Goal: Task Accomplishment & Management: Manage account settings

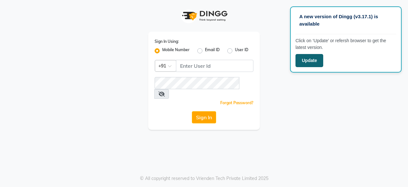
click at [309, 55] on button "Update" at bounding box center [310, 60] width 28 height 13
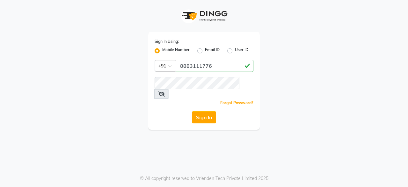
type input "8883111776"
click at [205, 111] on button "Sign In" at bounding box center [204, 117] width 24 height 12
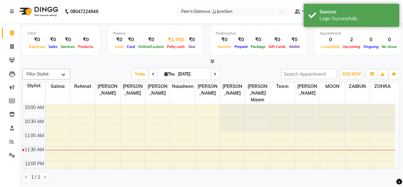
click at [177, 37] on div "₹1,700" at bounding box center [176, 39] width 21 height 7
select select "2940"
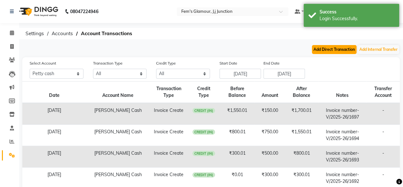
click at [342, 50] on button "Add Direct Transaction" at bounding box center [334, 49] width 45 height 9
select select "direct"
select select "2940"
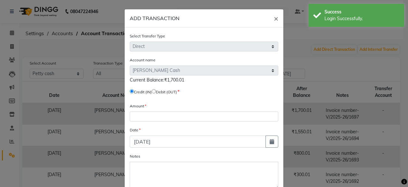
click at [156, 91] on input "radio" at bounding box center [154, 91] width 4 height 4
radio input "true"
click at [156, 91] on input "radio" at bounding box center [154, 91] width 4 height 4
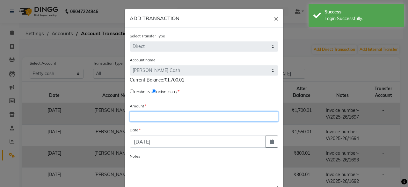
click at [156, 115] on input "number" at bounding box center [204, 116] width 149 height 10
type input "1700"
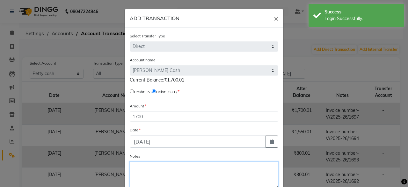
click at [155, 164] on textarea "Notes" at bounding box center [204, 174] width 149 height 27
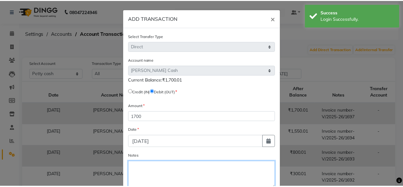
scroll to position [38, 0]
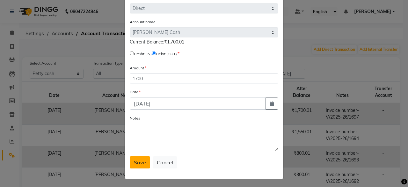
click at [134, 164] on span "Save" at bounding box center [140, 162] width 12 height 6
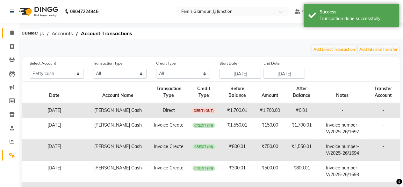
click at [8, 31] on span at bounding box center [11, 32] width 11 height 7
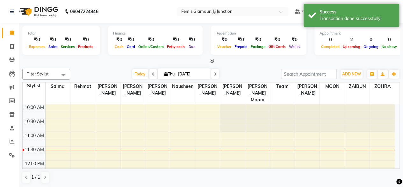
click at [273, 66] on div "Filter Stylist Select All fatima maam [PERSON_NAME] [PERSON_NAME] maam MOON Nag…" at bounding box center [211, 126] width 378 height 120
click at [140, 74] on span "Today" at bounding box center [140, 74] width 16 height 10
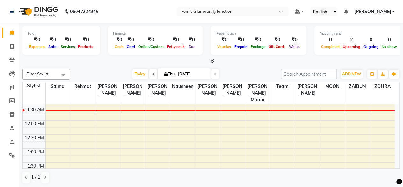
scroll to position [40, 0]
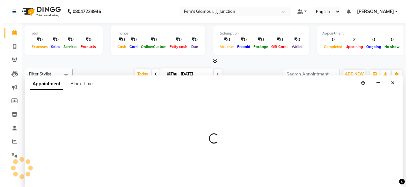
scroll to position [0, 0]
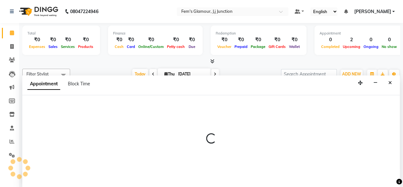
click at [64, 114] on div at bounding box center [211, 141] width 378 height 92
select select "21523"
select select "720"
select select "tentative"
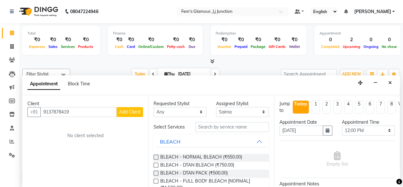
type input "9137878419"
click at [132, 112] on span "Add Client" at bounding box center [129, 112] width 21 height 6
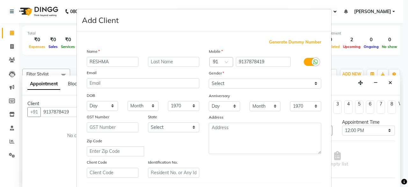
type input "RESHMA"
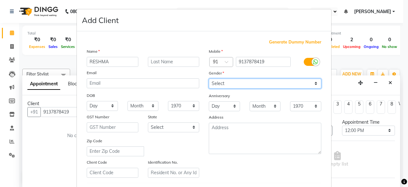
drag, startPoint x: 217, startPoint y: 85, endPoint x: 218, endPoint y: 111, distance: 25.8
click at [218, 111] on div "Mobile Country Code × 91 9137878419 Gender Select [DEMOGRAPHIC_DATA] [DEMOGRAPH…" at bounding box center [265, 112] width 122 height 129
select select "[DEMOGRAPHIC_DATA]"
click at [209, 78] on select "Select [DEMOGRAPHIC_DATA] [DEMOGRAPHIC_DATA] Other Prefer Not To Say" at bounding box center [265, 83] width 113 height 10
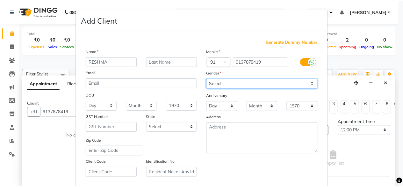
scroll to position [107, 0]
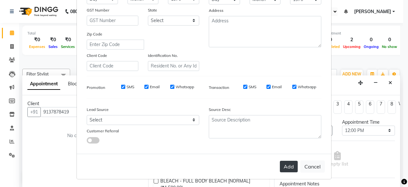
click at [288, 168] on button "Add" at bounding box center [289, 165] width 18 height 11
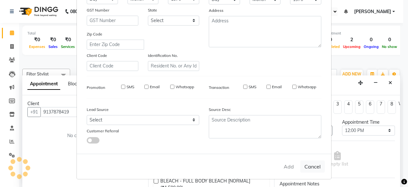
select select
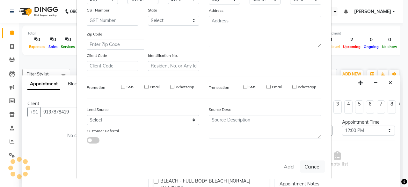
select select
checkbox input "false"
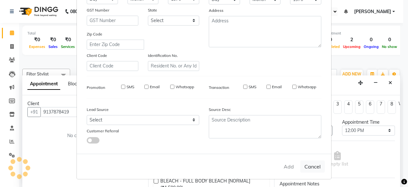
checkbox input "false"
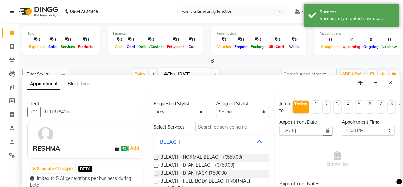
scroll to position [9, 0]
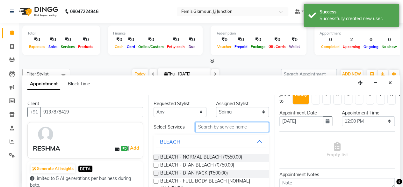
click at [239, 129] on input "text" at bounding box center [232, 127] width 74 height 10
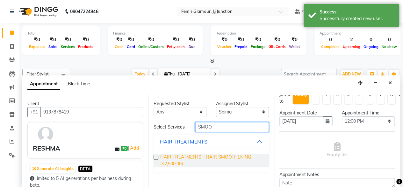
type input "SMOO"
click at [230, 156] on span "HAIR TREATMENTS - HAIR SMOOTHENING (₹2,500.00)" at bounding box center [212, 159] width 104 height 13
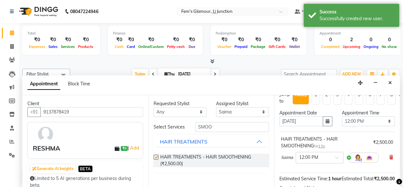
checkbox input "false"
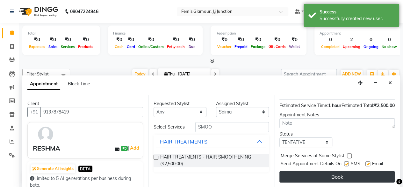
click at [320, 171] on button "Book" at bounding box center [337, 176] width 115 height 11
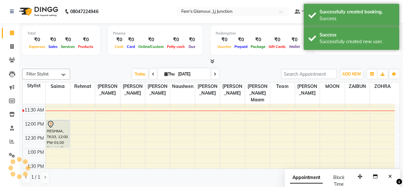
scroll to position [0, 0]
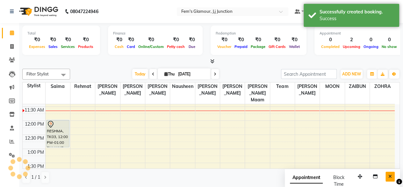
click at [391, 177] on icon "Close" at bounding box center [391, 176] width 4 height 4
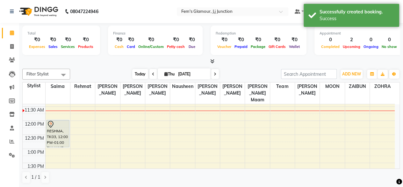
click at [135, 72] on span "Today" at bounding box center [140, 74] width 16 height 10
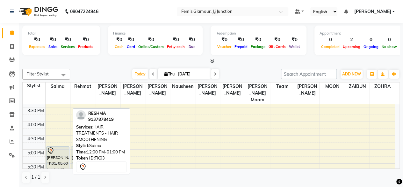
scroll to position [154, 0]
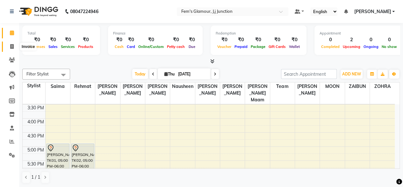
click at [11, 48] on icon at bounding box center [12, 46] width 4 height 5
select select "4132"
select select "service"
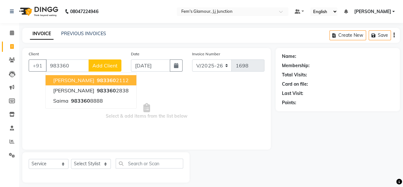
click at [118, 77] on button "[PERSON_NAME] 983360 2112" at bounding box center [91, 80] width 91 height 10
type input "9833602112"
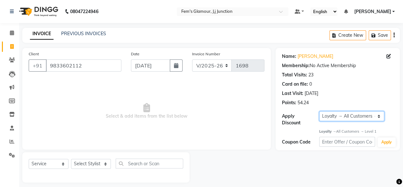
click at [351, 112] on select "Select Loyalty → All Customers → Level 1" at bounding box center [352, 116] width 65 height 10
select select "0:"
click at [320, 111] on select "Select Loyalty → All Customers → Level 1" at bounding box center [352, 116] width 65 height 10
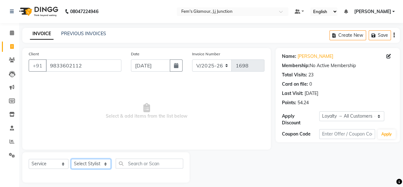
click at [90, 161] on select "Select Stylist fatima maam [PERSON_NAME] [PERSON_NAME] maam MOON Nagma Nasreen …" at bounding box center [91, 163] width 40 height 10
select select "21530"
click at [71, 158] on select "Select Stylist fatima maam [PERSON_NAME] [PERSON_NAME] maam MOON Nagma Nasreen …" at bounding box center [91, 163] width 40 height 10
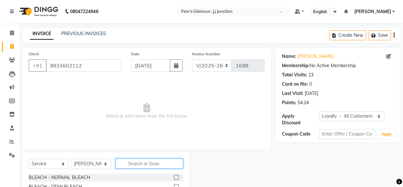
click at [146, 159] on input "text" at bounding box center [150, 163] width 68 height 10
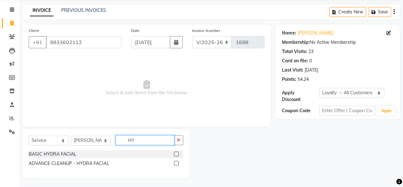
type input "H"
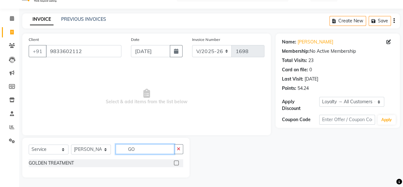
type input "G"
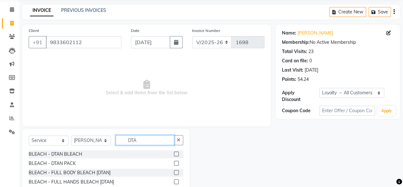
type input "DTA"
click at [176, 152] on label at bounding box center [176, 153] width 5 height 5
click at [176, 152] on input "checkbox" at bounding box center [176, 154] width 4 height 4
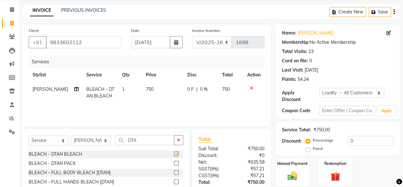
checkbox input "false"
click at [145, 142] on input "DTA" at bounding box center [145, 140] width 59 height 10
type input "D"
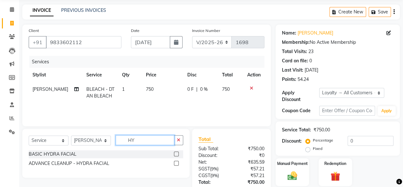
type input "H"
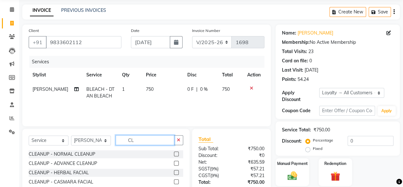
type input "C"
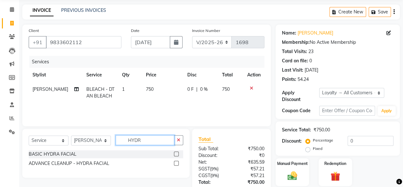
type input "HYDR"
click at [176, 160] on label at bounding box center [176, 162] width 5 height 5
click at [176, 161] on input "checkbox" at bounding box center [176, 163] width 4 height 4
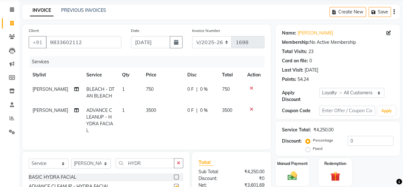
checkbox input "false"
click at [146, 89] on span "750" at bounding box center [150, 89] width 8 height 6
select select "21530"
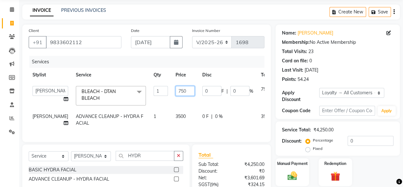
click at [176, 88] on input "750" at bounding box center [185, 91] width 19 height 10
type input "500"
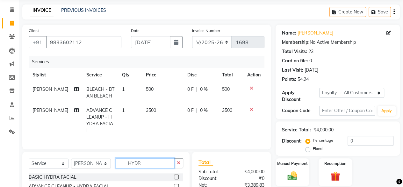
click at [154, 159] on input "HYDR" at bounding box center [145, 163] width 59 height 10
click at [78, 160] on select "Select Stylist fatima maam [PERSON_NAME] [PERSON_NAME] maam MOON Nagma Nasreen …" at bounding box center [91, 163] width 40 height 10
select select "21533"
click at [71, 158] on select "Select Stylist fatima maam [PERSON_NAME] [PERSON_NAME] maam MOON Nagma Nasreen …" at bounding box center [91, 163] width 40 height 10
click at [155, 161] on input "HYDR" at bounding box center [145, 163] width 59 height 10
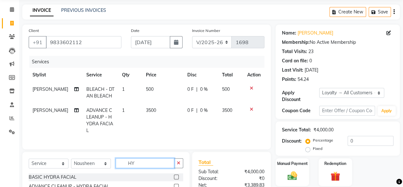
type input "H"
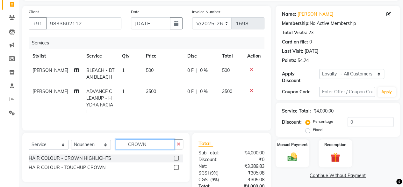
scroll to position [42, 0]
type input "CROWN"
click at [176, 164] on label at bounding box center [176, 166] width 5 height 5
click at [176, 165] on input "checkbox" at bounding box center [176, 167] width 4 height 4
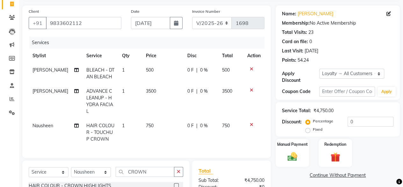
checkbox input "false"
click at [147, 122] on span "750" at bounding box center [150, 125] width 8 height 6
select select "21533"
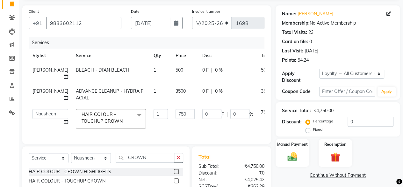
click at [154, 117] on input "1" at bounding box center [161, 114] width 14 height 10
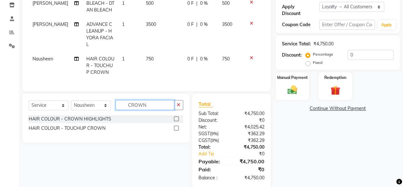
click at [159, 97] on div "Select Service Product Membership Package Voucher Prepaid Gift Card Select Styl…" at bounding box center [105, 117] width 167 height 49
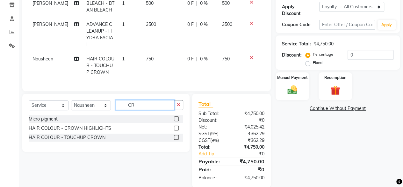
type input "C"
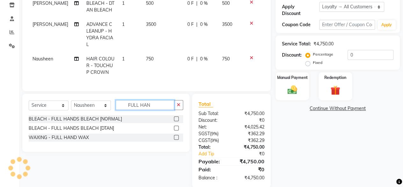
type input "FULL HAN"
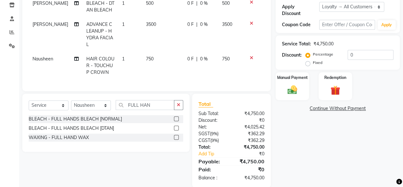
click at [176, 135] on label at bounding box center [176, 137] width 5 height 5
click at [176, 135] on input "checkbox" at bounding box center [176, 137] width 4 height 4
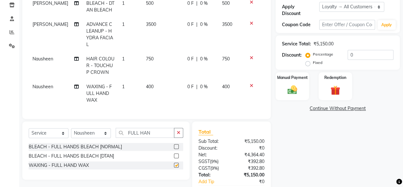
checkbox input "false"
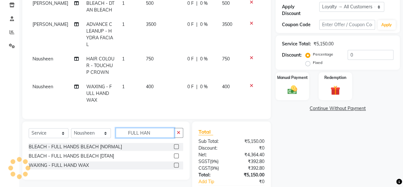
click at [165, 134] on input "FULL HAN" at bounding box center [145, 133] width 59 height 10
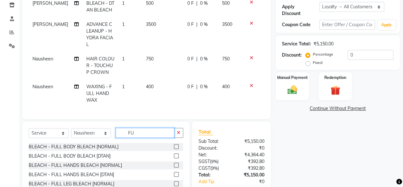
type input "F"
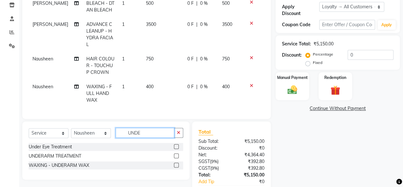
type input "UNDE"
click at [177, 162] on label at bounding box center [176, 164] width 5 height 5
click at [177, 163] on input "checkbox" at bounding box center [176, 165] width 4 height 4
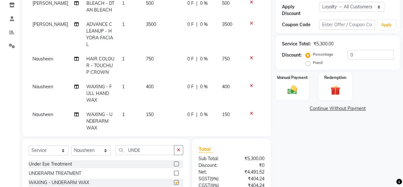
checkbox input "false"
click at [162, 153] on input "UNDE" at bounding box center [145, 150] width 59 height 10
type input "U"
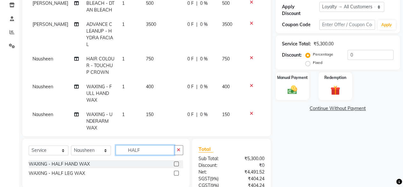
type input "HALF"
click at [179, 172] on div at bounding box center [178, 173] width 9 height 8
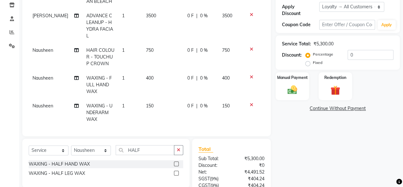
click at [176, 173] on label at bounding box center [176, 172] width 5 height 5
click at [176, 173] on input "checkbox" at bounding box center [176, 173] width 4 height 4
checkbox input "false"
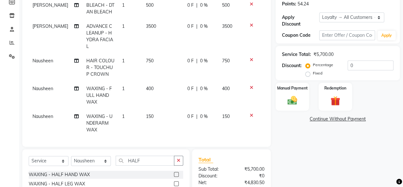
scroll to position [36, 0]
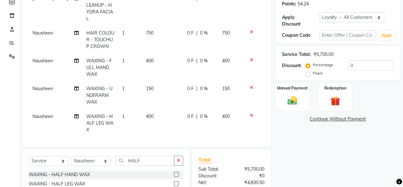
click at [146, 113] on span "400" at bounding box center [150, 116] width 8 height 6
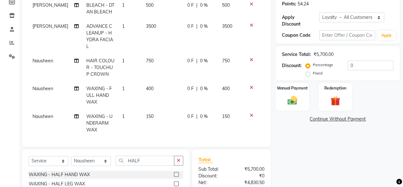
select select "21533"
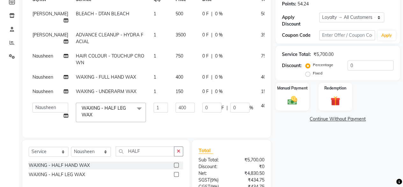
click at [154, 109] on input "1" at bounding box center [161, 107] width 14 height 10
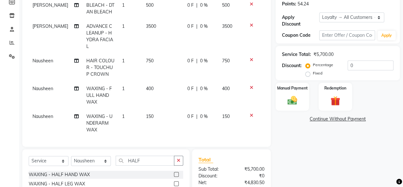
click at [164, 110] on td "150" at bounding box center [162, 123] width 41 height 28
select select "21533"
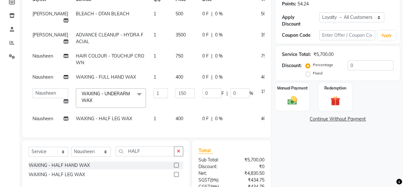
click at [172, 111] on td "400" at bounding box center [185, 118] width 27 height 14
select select "21533"
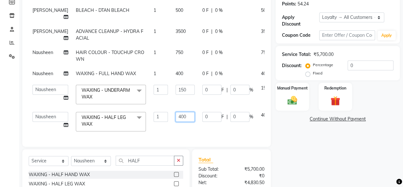
click at [176, 121] on input "400" at bounding box center [185, 117] width 19 height 10
type input "4"
type input "300"
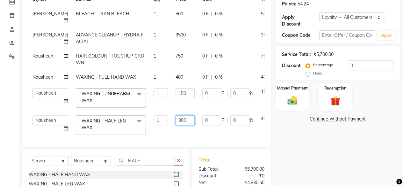
scroll to position [0, 0]
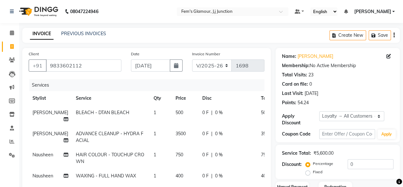
click at [176, 111] on span "500" at bounding box center [180, 112] width 8 height 6
select select "21530"
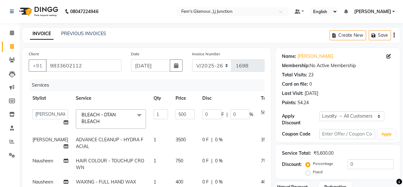
scroll to position [14, 0]
click at [176, 136] on span "3500" at bounding box center [181, 139] width 10 height 6
select select "21530"
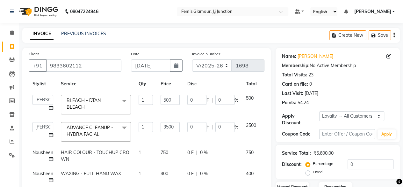
click at [165, 123] on input "3500" at bounding box center [170, 127] width 19 height 10
type input "3400"
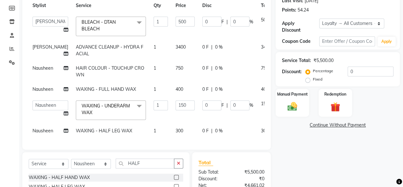
click at [306, 146] on div "Name: [PERSON_NAME] Membership: No Active Membership Total Visits: 23 Card on f…" at bounding box center [340, 100] width 129 height 290
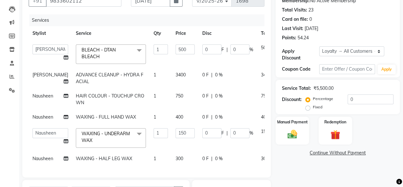
scroll to position [37, 0]
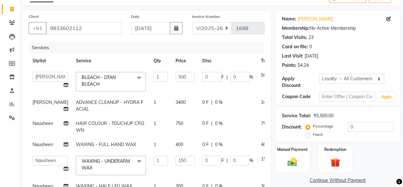
click at [176, 99] on span "3400" at bounding box center [181, 102] width 10 height 6
select select "21530"
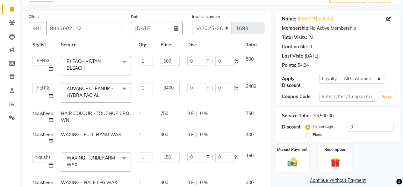
click at [168, 85] on input "3400" at bounding box center [170, 88] width 19 height 10
type input "2900"
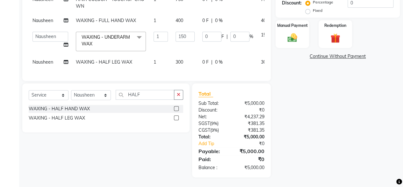
scroll to position [14, 0]
click at [278, 72] on div "Name: [PERSON_NAME] Membership: No Active Membership Total Visits: 23 Card on f…" at bounding box center [340, 32] width 129 height 290
click at [289, 34] on img at bounding box center [292, 37] width 16 height 11
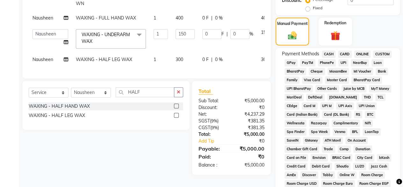
click at [289, 64] on span "GPay" at bounding box center [291, 62] width 13 height 7
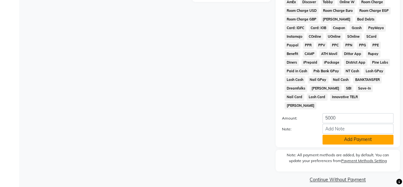
click at [356, 134] on button "Add Payment" at bounding box center [358, 139] width 71 height 10
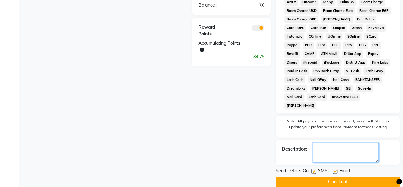
click at [355, 147] on textarea at bounding box center [346, 152] width 66 height 20
type textarea "GOLD FACOAL"
click at [357, 176] on button "Checkout" at bounding box center [338, 181] width 124 height 10
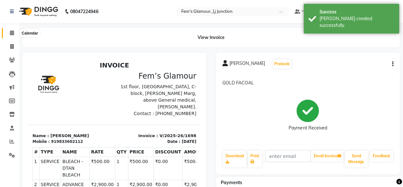
click at [10, 34] on icon at bounding box center [12, 32] width 4 height 5
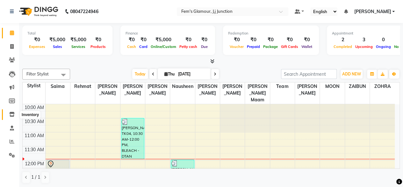
click at [10, 117] on span at bounding box center [11, 114] width 11 height 7
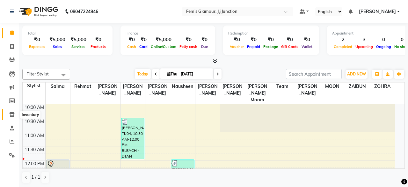
select select
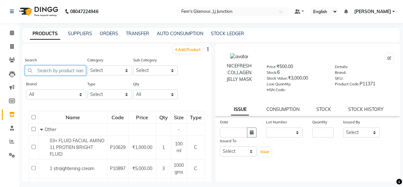
click at [70, 74] on input "text" at bounding box center [55, 70] width 61 height 10
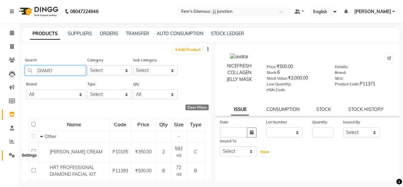
type input "DIAMO"
click at [13, 158] on span at bounding box center [11, 154] width 11 height 7
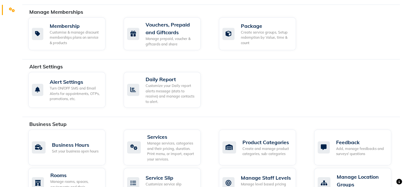
scroll to position [145, 0]
click at [162, 136] on div "Services" at bounding box center [171, 136] width 48 height 8
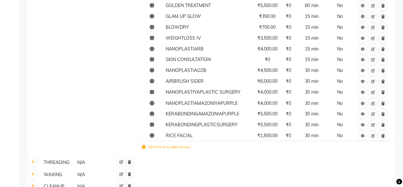
scroll to position [510, 0]
click at [180, 144] on label "Click here to add service" at bounding box center [166, 146] width 49 height 6
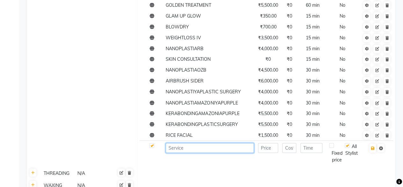
click at [182, 149] on input at bounding box center [210, 148] width 88 height 10
type input "DIAMOND FACIAL"
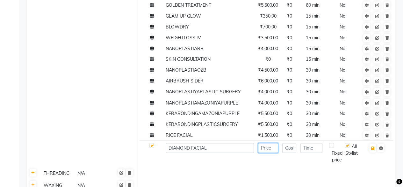
click at [267, 149] on input "number" at bounding box center [268, 148] width 20 height 10
type input "1500"
click at [312, 148] on input "number" at bounding box center [312, 148] width 22 height 10
type input "30"
click at [374, 151] on button "button" at bounding box center [373, 147] width 7 height 9
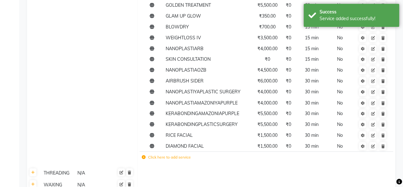
click at [173, 160] on td "Click here to add service" at bounding box center [219, 157] width 158 height 13
click at [170, 159] on label "Click here to add service" at bounding box center [166, 157] width 49 height 6
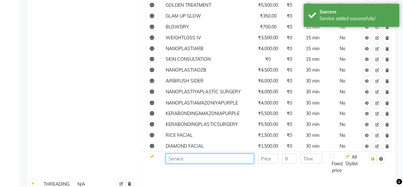
click at [174, 158] on input at bounding box center [210, 158] width 88 height 10
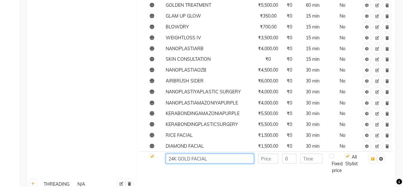
type input "24K GOLD FACIAL"
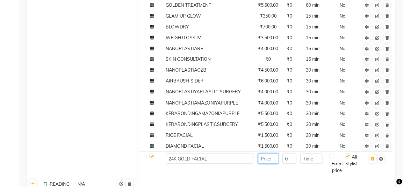
click at [270, 160] on input "number" at bounding box center [268, 158] width 20 height 10
type input "1500"
click at [314, 159] on input "number" at bounding box center [312, 158] width 22 height 10
type input "30"
click at [375, 156] on button "button" at bounding box center [373, 158] width 7 height 9
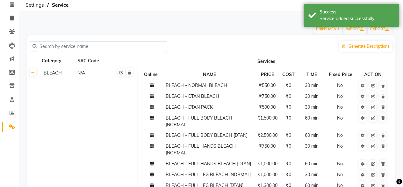
scroll to position [0, 0]
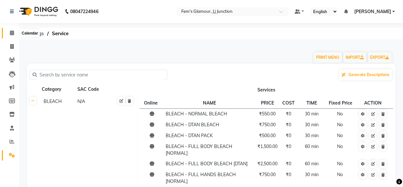
click at [15, 34] on span at bounding box center [11, 32] width 11 height 7
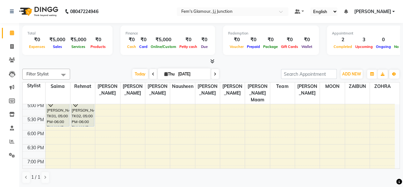
scroll to position [193, 0]
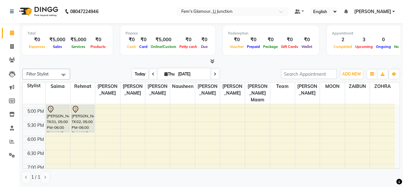
click at [140, 71] on span "Today" at bounding box center [140, 74] width 16 height 10
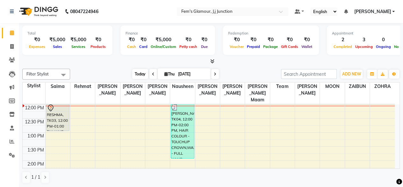
click at [135, 71] on span "Today" at bounding box center [140, 74] width 16 height 10
click at [11, 115] on icon at bounding box center [11, 114] width 5 height 5
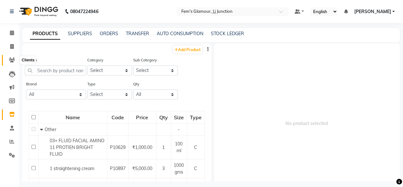
click at [11, 62] on icon at bounding box center [12, 59] width 6 height 5
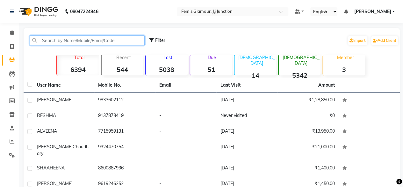
click at [66, 43] on input "text" at bounding box center [87, 40] width 115 height 10
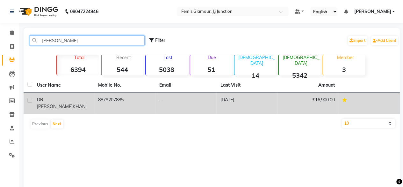
type input "[PERSON_NAME]"
click at [172, 102] on td "-" at bounding box center [186, 102] width 61 height 21
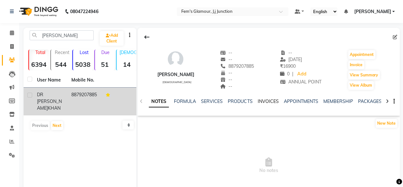
click at [265, 99] on link "INVOICES" at bounding box center [268, 101] width 21 height 6
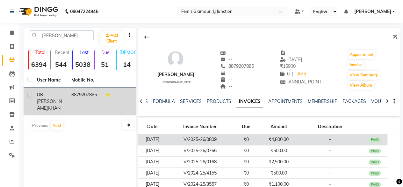
click at [278, 137] on td "₹4,800.00" at bounding box center [278, 139] width 39 height 11
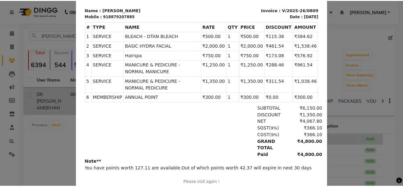
scroll to position [94, 0]
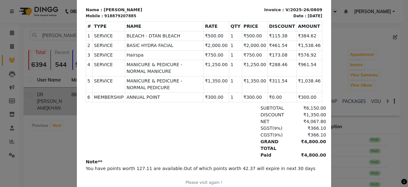
click at [348, 116] on ngb-modal-window "INVOICE View Invoice Close" at bounding box center [204, 93] width 408 height 187
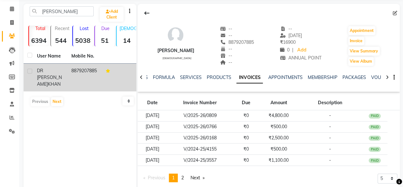
scroll to position [0, 0]
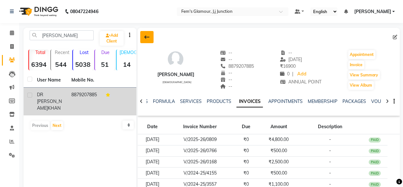
click at [144, 40] on button at bounding box center [146, 37] width 13 height 12
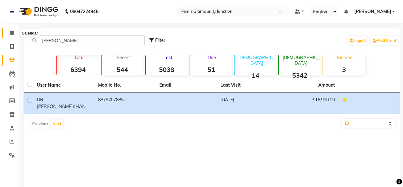
click at [13, 30] on span at bounding box center [11, 32] width 11 height 7
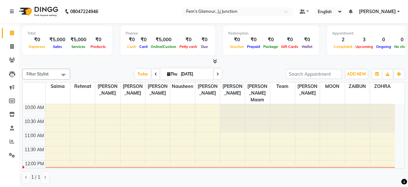
select select "en"
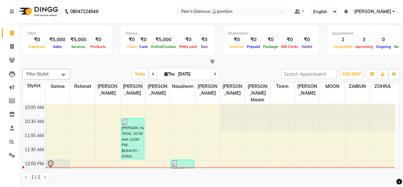
click at [267, 59] on div at bounding box center [211, 61] width 378 height 7
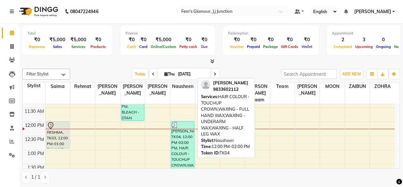
scroll to position [39, 0]
click at [183, 161] on div "kehkasha, TK04, 12:00 PM-02:00 PM, HAIR COLOUR - TOUCHUP CROWN,WAXING - FULL HA…" at bounding box center [182, 148] width 23 height 54
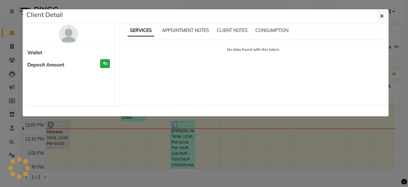
select select "3"
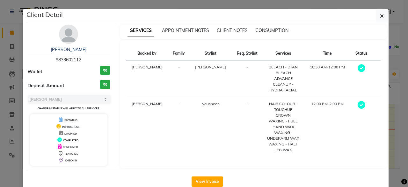
click at [400, 113] on ngb-modal-window "Client Detail kehkasha 9833602112 Wallet ₹0 Deposit Amount ₹0 Select MARK DONE …" at bounding box center [204, 93] width 408 height 187
